Goal: Task Accomplishment & Management: Use online tool/utility

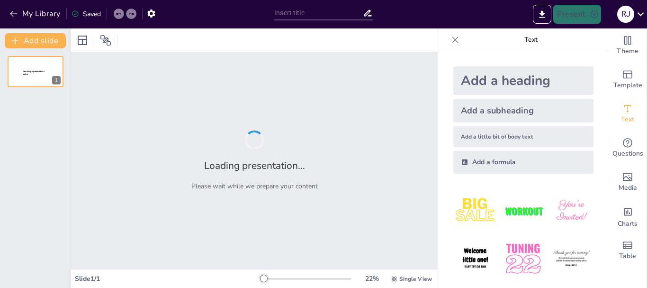
type input "[PERSON_NAME]: Un Viaje a la Mente y la Conciencia"
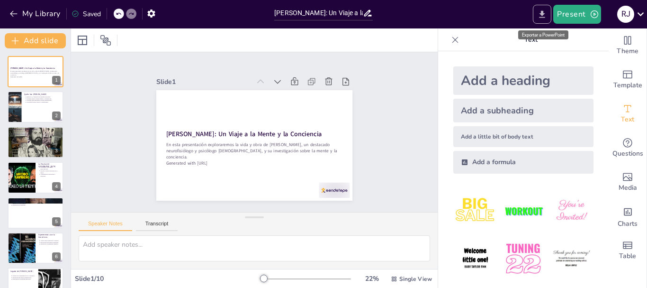
click at [545, 19] on button "Export to PowerPoint" at bounding box center [542, 14] width 18 height 19
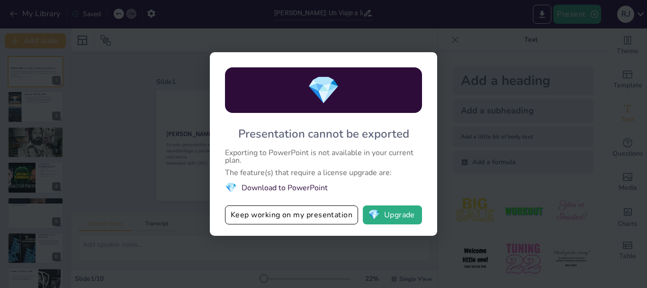
click at [483, 170] on div "💎 Presentation cannot be exported Exporting to PowerPoint is not available in y…" at bounding box center [323, 144] width 647 height 288
click at [396, 270] on div "💎 Presentation cannot be exported Exporting to PowerPoint is not available in y…" at bounding box center [323, 144] width 647 height 288
click at [312, 216] on button "Keep working on my presentation" at bounding box center [291, 214] width 133 height 19
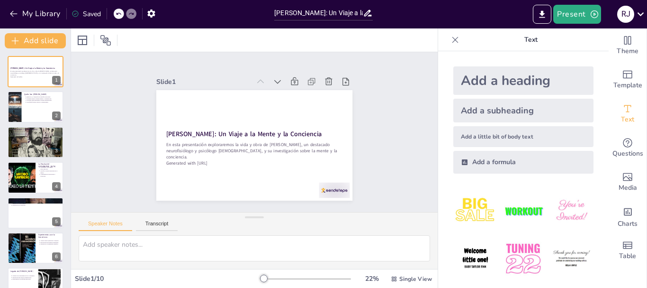
click at [453, 39] on icon at bounding box center [456, 39] width 6 height 6
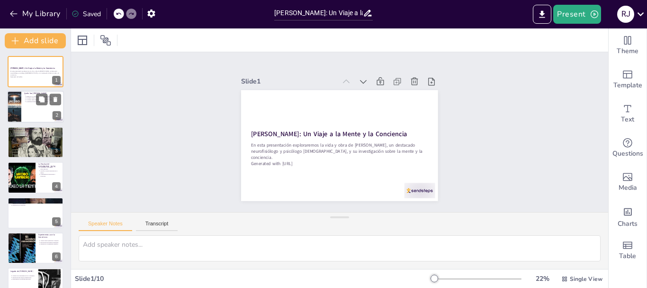
click at [47, 112] on div at bounding box center [35, 107] width 57 height 32
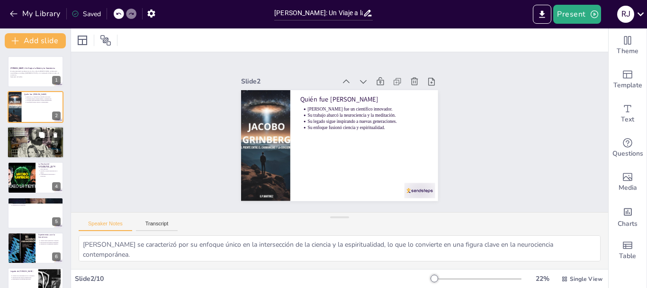
click at [35, 143] on div at bounding box center [35, 142] width 57 height 32
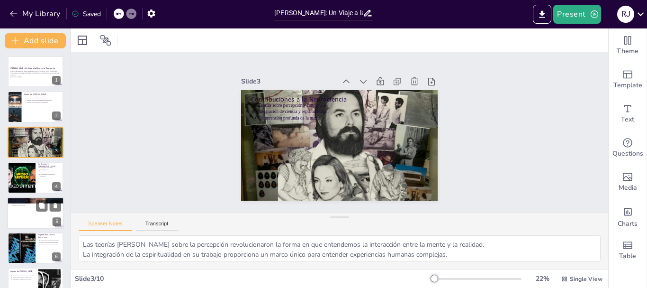
click at [29, 211] on div at bounding box center [35, 213] width 57 height 32
type textarea "Los efectos de la meditación en la estructura cerebral son significativos y res…"
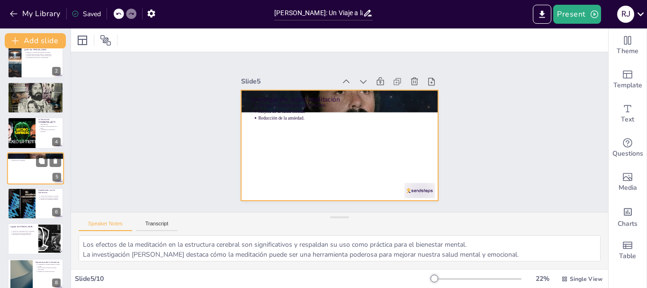
click at [29, 174] on div at bounding box center [35, 168] width 57 height 32
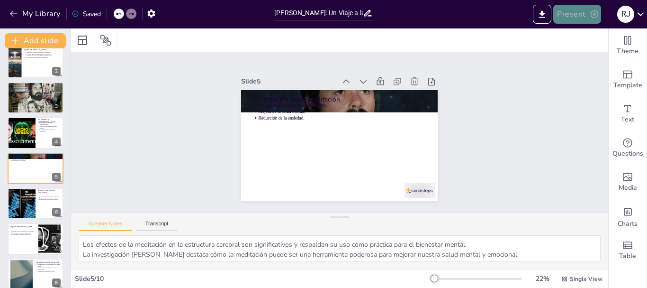
click at [579, 13] on button "Present" at bounding box center [576, 14] width 47 height 19
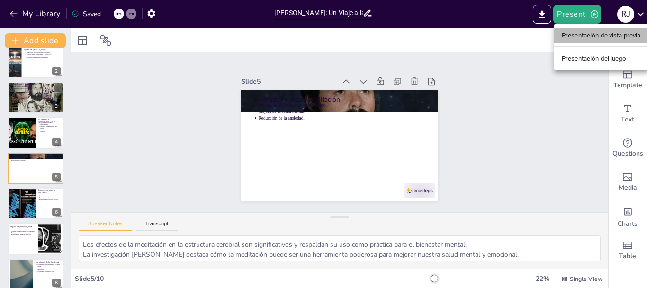
click at [606, 36] on font "Presentación de vista previa" at bounding box center [601, 35] width 79 height 7
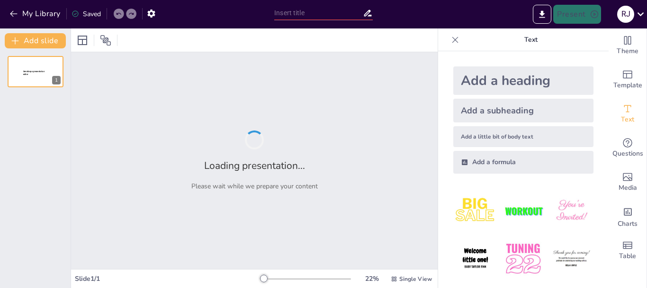
type input "[PERSON_NAME]: Un Viaje a la Mente y la Conciencia"
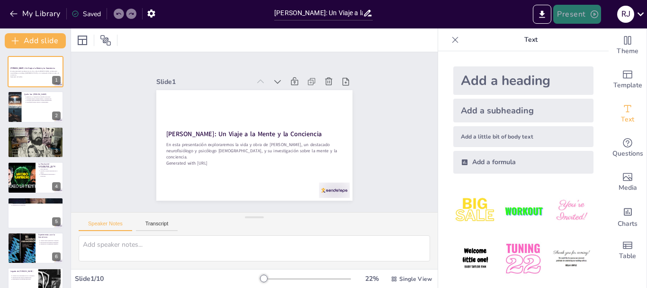
click at [582, 14] on button "Present" at bounding box center [576, 14] width 47 height 19
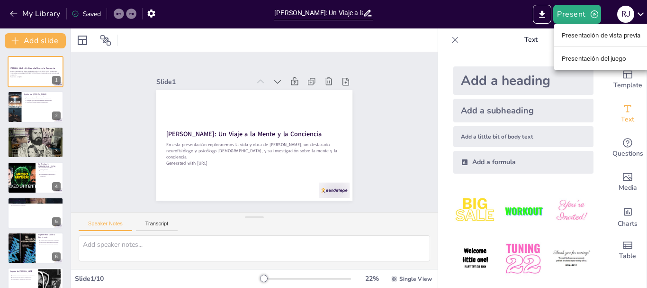
click at [587, 56] on font "Presentación del juego" at bounding box center [594, 58] width 64 height 7
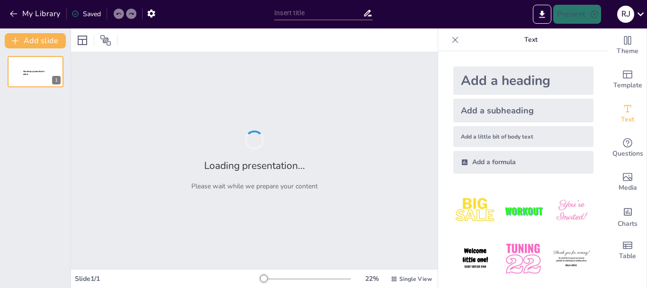
type input "[PERSON_NAME]: Un Viaje a la Mente y la Conciencia"
